Goal: Use online tool/utility: Utilize a website feature to perform a specific function

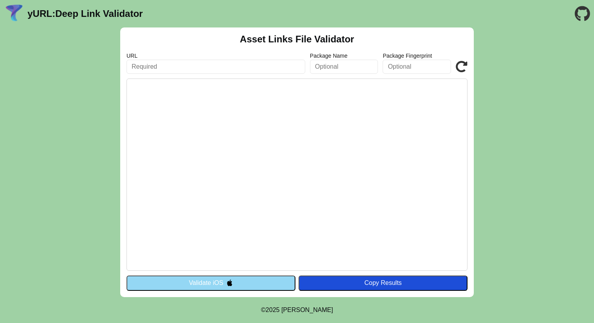
click at [223, 68] on input "text" at bounding box center [215, 67] width 179 height 14
type input "[DOMAIN_NAME]"
click button "Validate" at bounding box center [0, 0] width 0 height 0
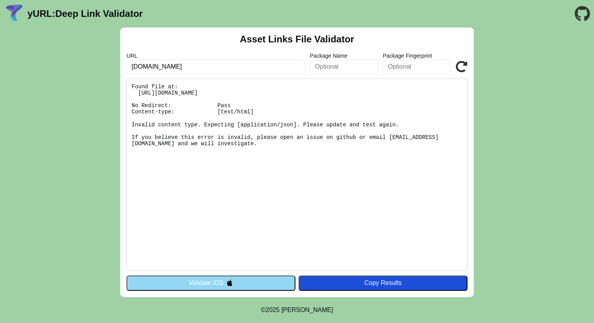
click at [236, 279] on button "Validate iOS" at bounding box center [210, 283] width 169 height 15
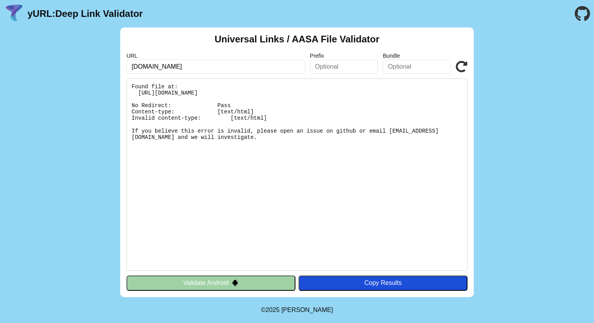
click at [236, 285] on img at bounding box center [235, 283] width 7 height 7
